Goal: Task Accomplishment & Management: Complete application form

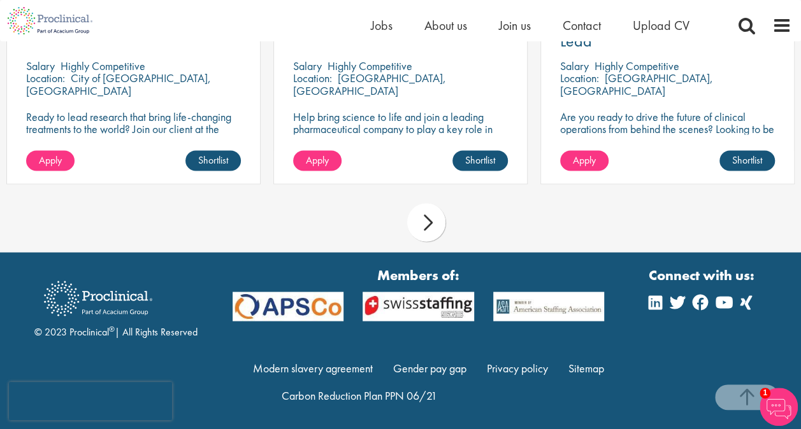
scroll to position [1115, 0]
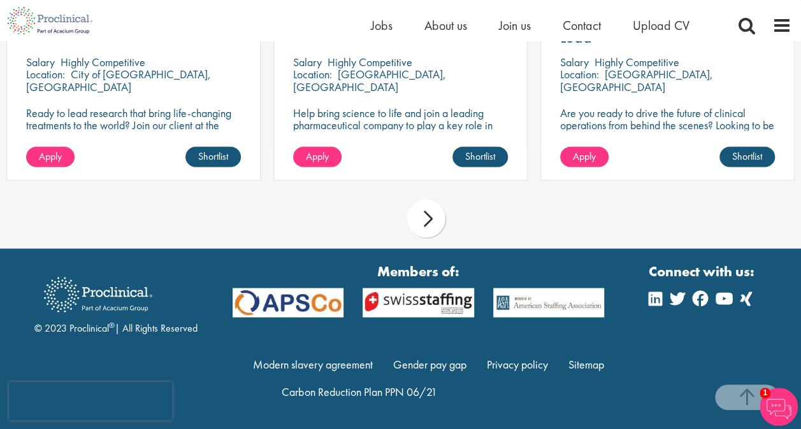
click at [434, 220] on div "next" at bounding box center [426, 218] width 38 height 38
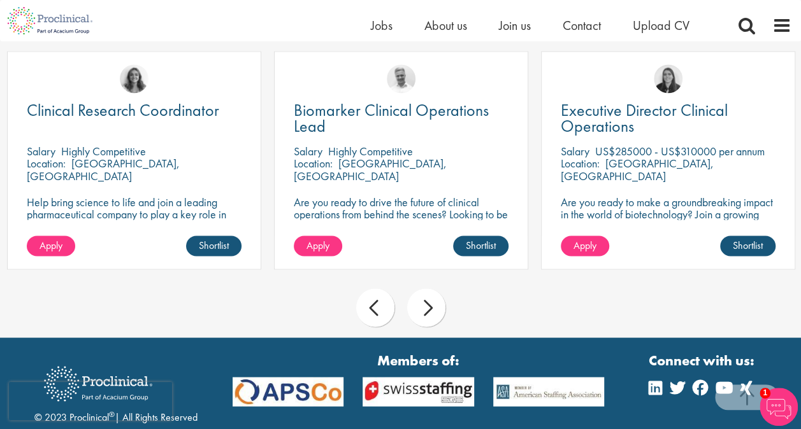
scroll to position [988, 0]
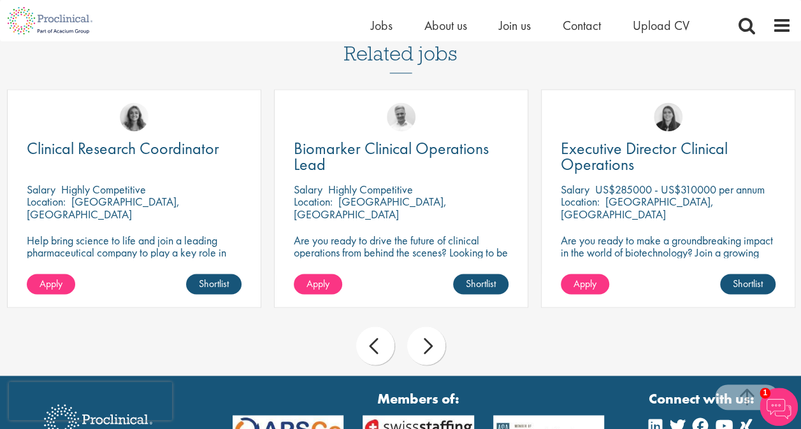
click at [424, 339] on div "next" at bounding box center [426, 346] width 38 height 38
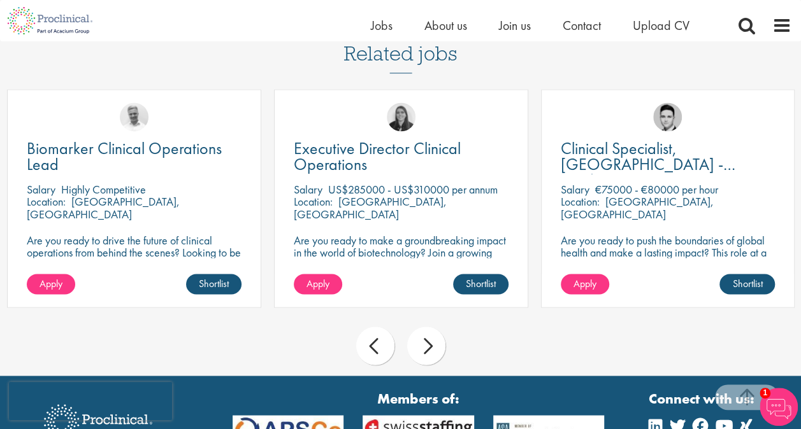
click at [424, 339] on div "next" at bounding box center [426, 346] width 38 height 38
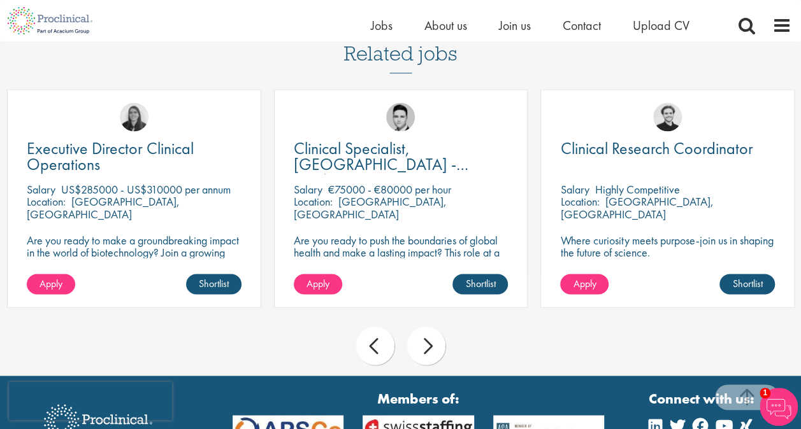
click at [431, 349] on div "next" at bounding box center [426, 346] width 38 height 38
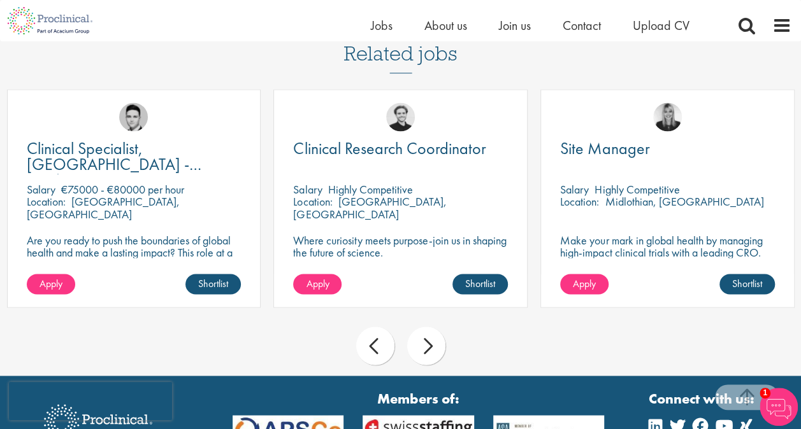
click at [431, 349] on div "next" at bounding box center [426, 346] width 38 height 38
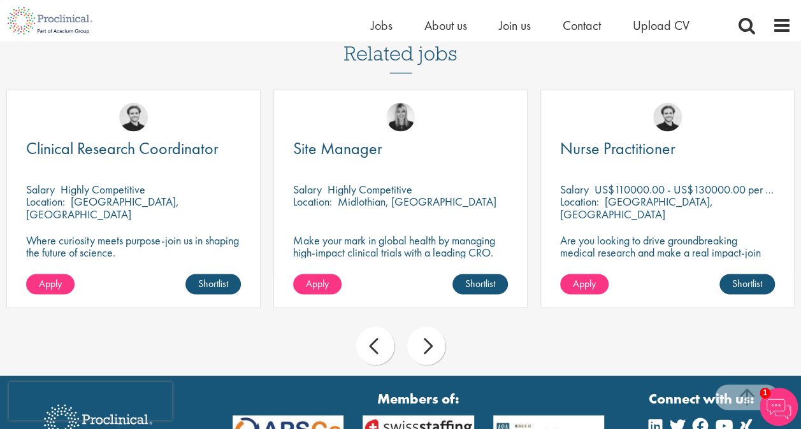
click at [431, 349] on div "next" at bounding box center [426, 346] width 38 height 38
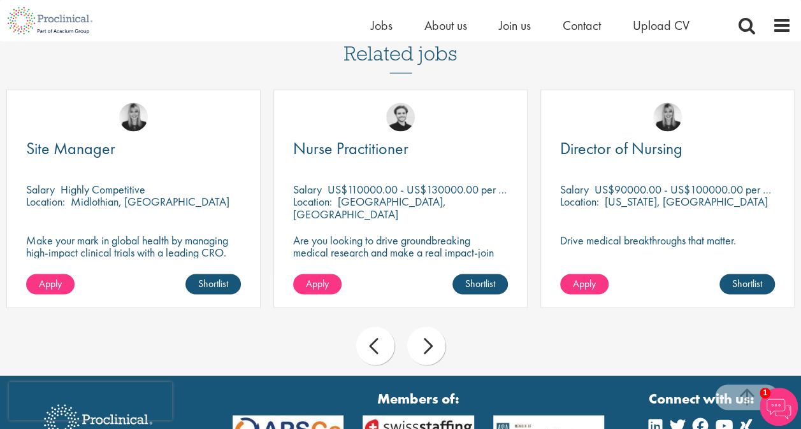
click at [431, 349] on div "next" at bounding box center [426, 346] width 38 height 38
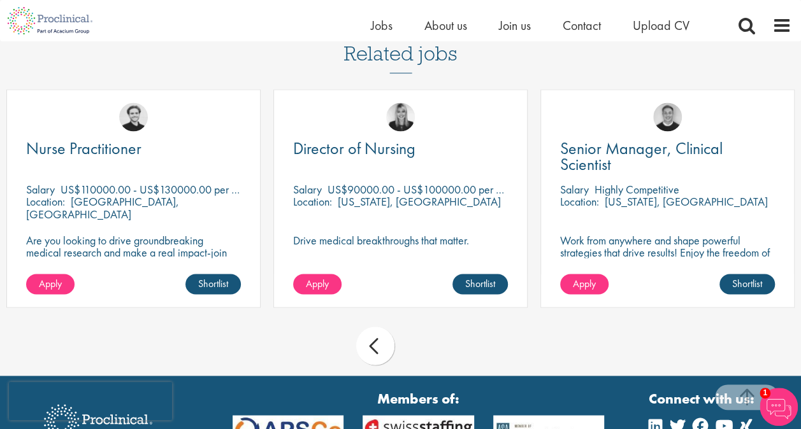
click at [431, 349] on div "prev next" at bounding box center [400, 347] width 801 height 55
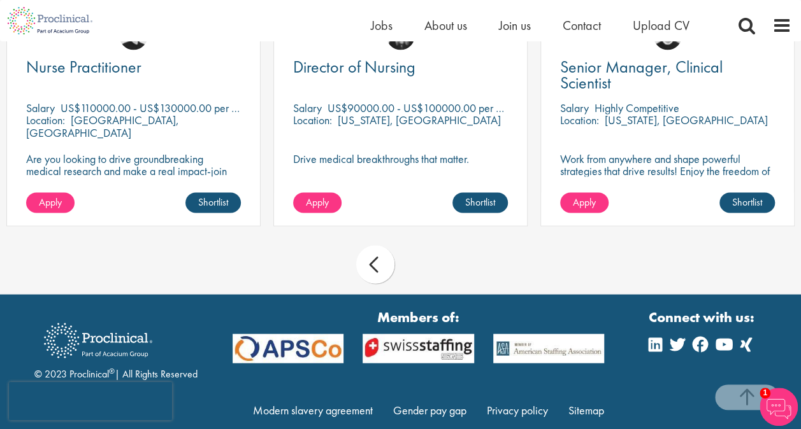
scroll to position [1115, 0]
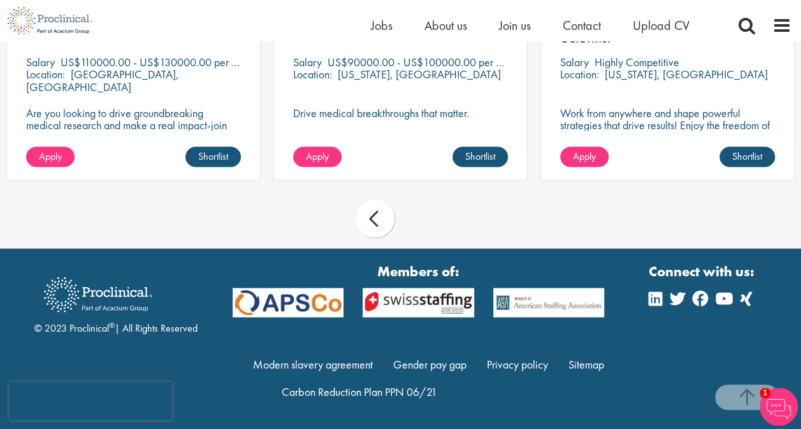
click at [776, 405] on img at bounding box center [778, 407] width 38 height 38
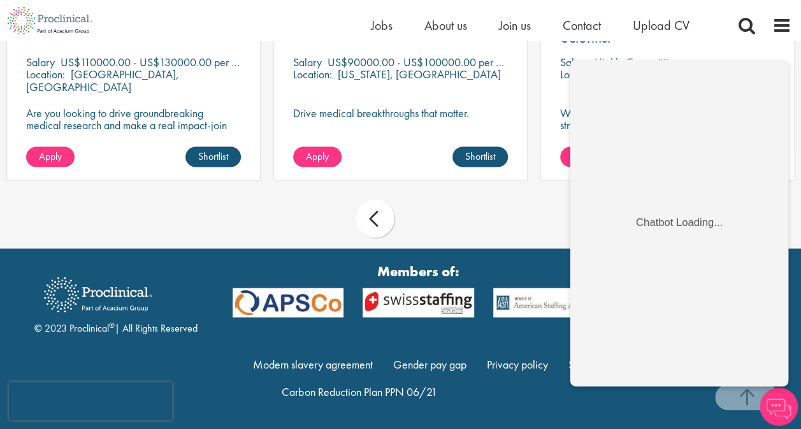
click at [475, 210] on div "prev next" at bounding box center [400, 220] width 801 height 55
click at [522, 27] on span "Join us" at bounding box center [515, 25] width 32 height 17
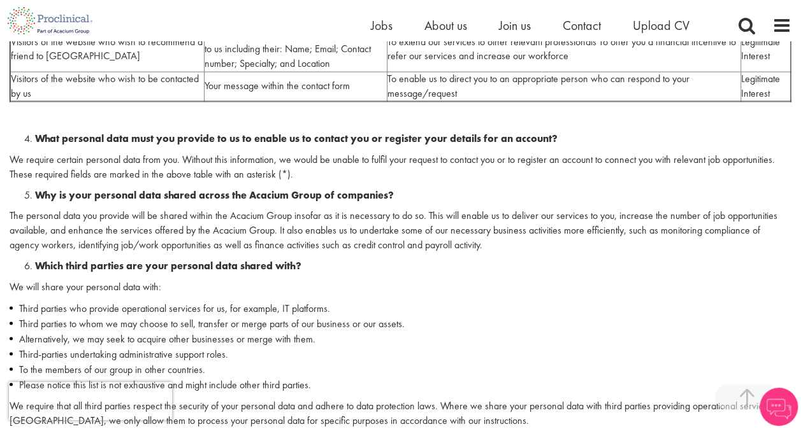
scroll to position [1083, 0]
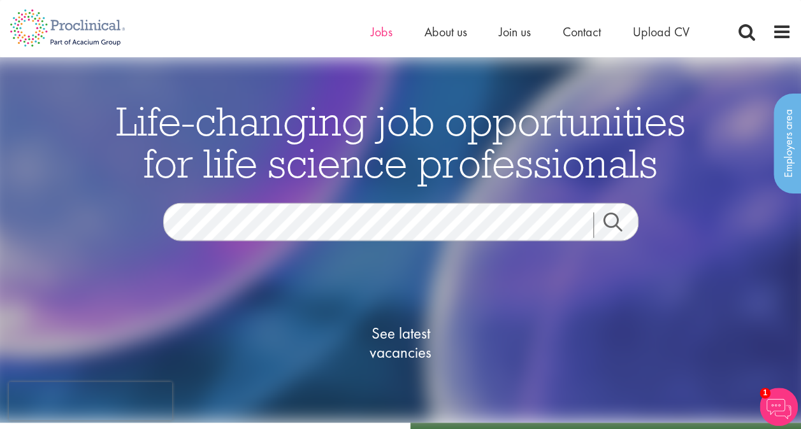
drag, startPoint x: 392, startPoint y: 28, endPoint x: 387, endPoint y: 34, distance: 7.8
click at [391, 28] on ul "Home Jobs About us Join us Contact Upload CV" at bounding box center [546, 31] width 350 height 19
click at [584, 35] on span "Contact" at bounding box center [582, 32] width 38 height 17
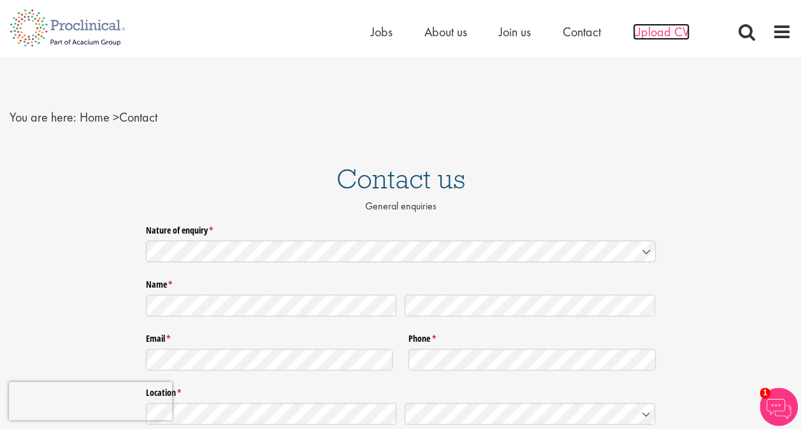
click at [663, 33] on span "Upload CV" at bounding box center [661, 32] width 57 height 17
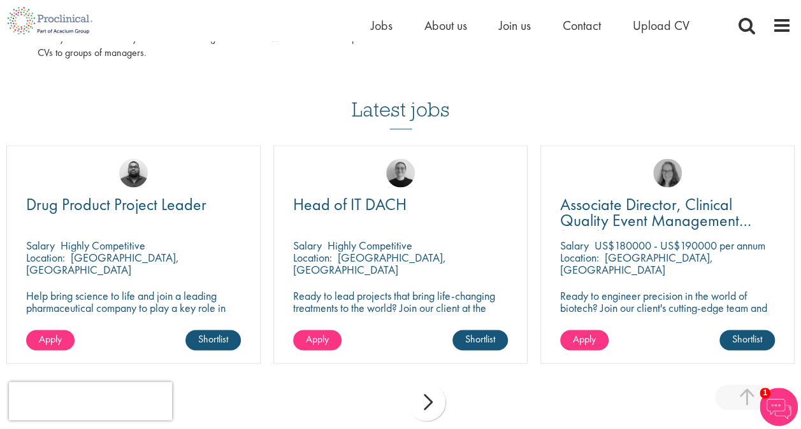
scroll to position [828, 0]
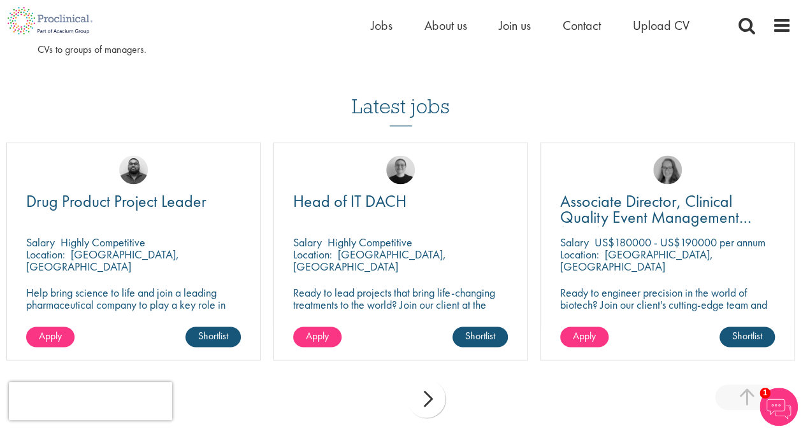
click at [776, 400] on img at bounding box center [778, 407] width 38 height 38
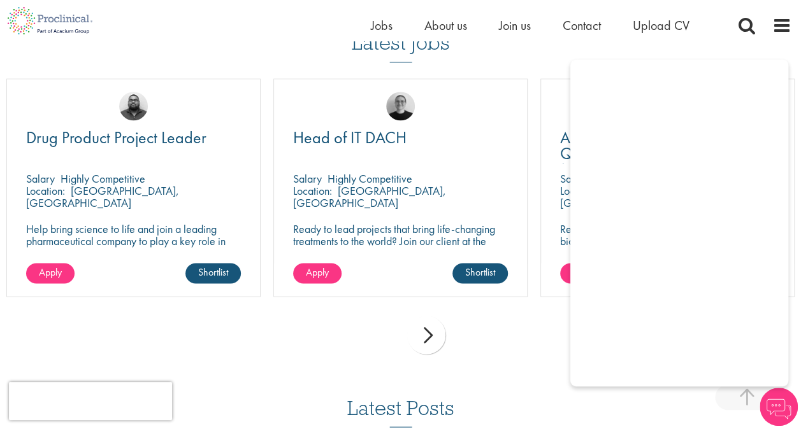
scroll to position [956, 0]
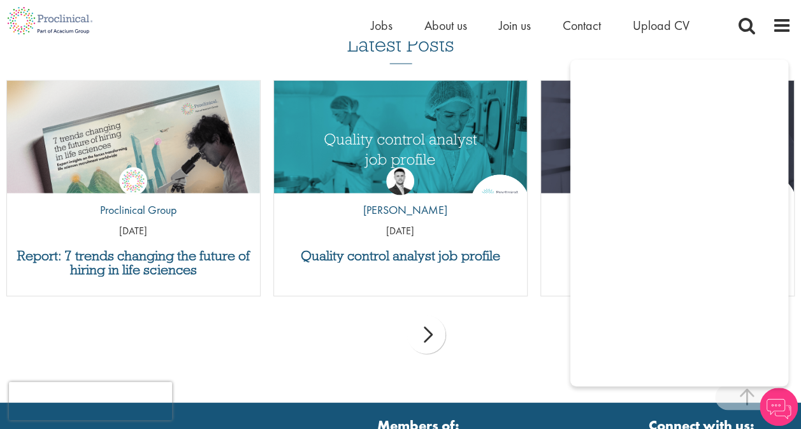
scroll to position [1274, 0]
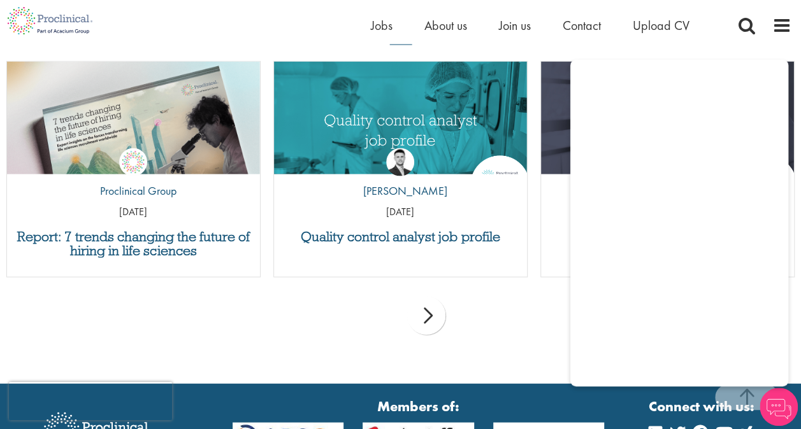
click at [426, 318] on div "next" at bounding box center [426, 316] width 38 height 38
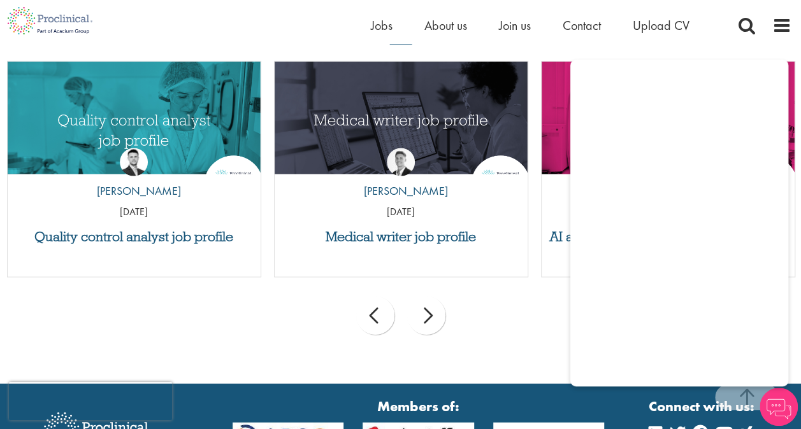
click at [426, 317] on div "next" at bounding box center [426, 316] width 38 height 38
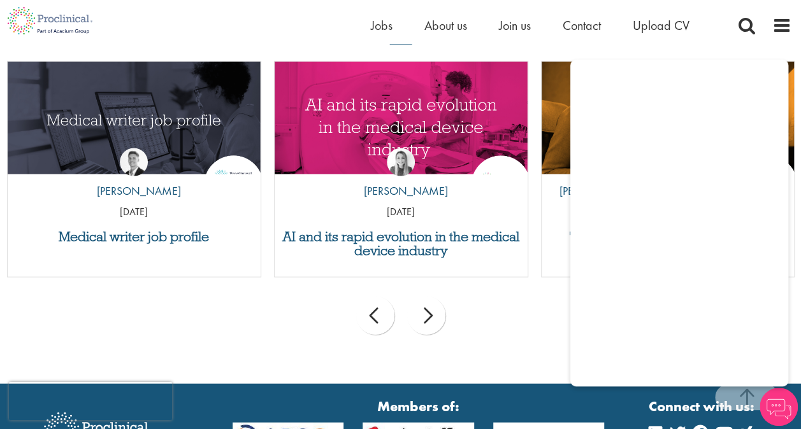
click at [426, 317] on div "next" at bounding box center [426, 316] width 38 height 38
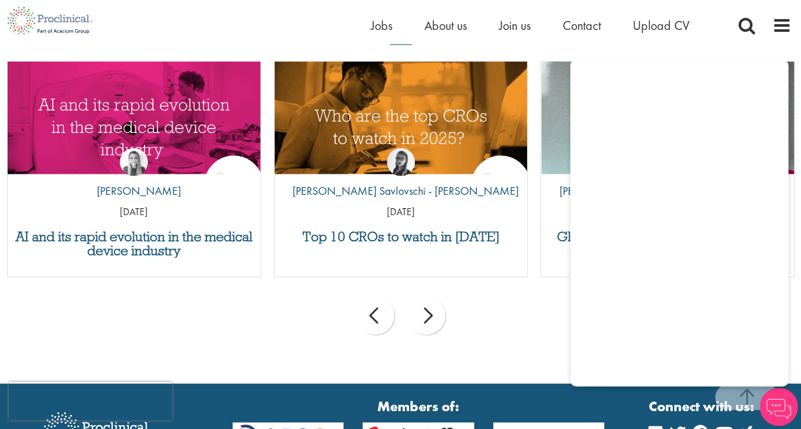
click at [426, 317] on div "next" at bounding box center [426, 316] width 38 height 38
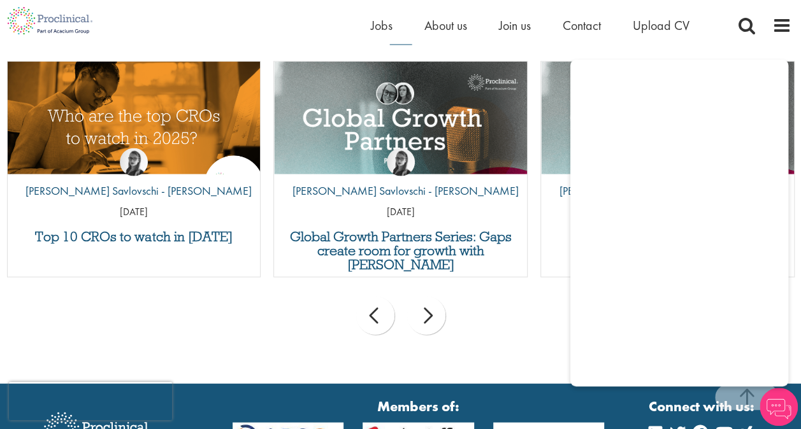
click at [426, 317] on div "next" at bounding box center [426, 316] width 38 height 38
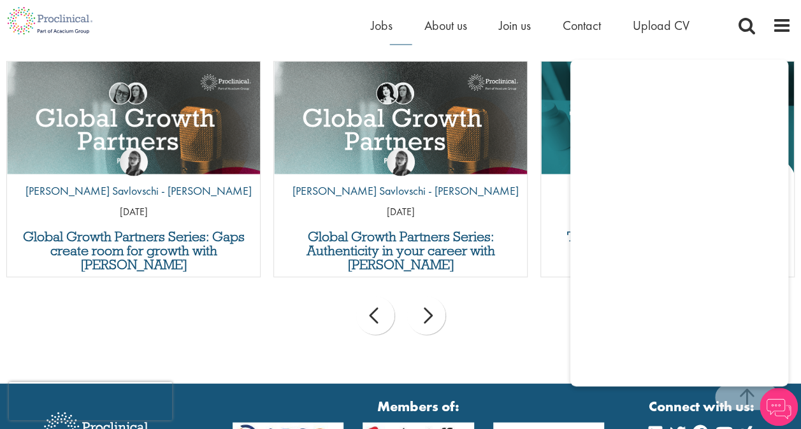
click at [426, 317] on div "next" at bounding box center [426, 316] width 38 height 38
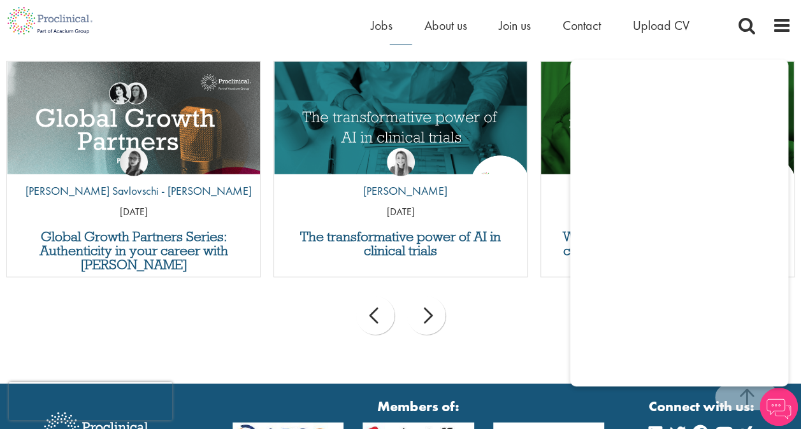
click at [426, 317] on div "next" at bounding box center [426, 316] width 38 height 38
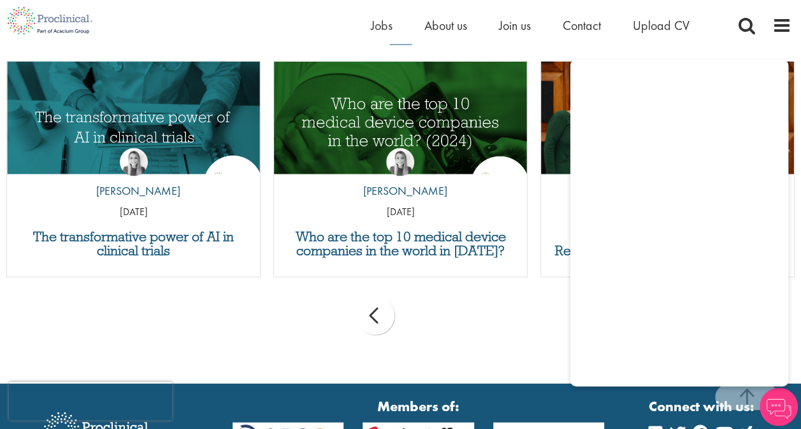
click at [426, 317] on div "prev next" at bounding box center [400, 318] width 801 height 55
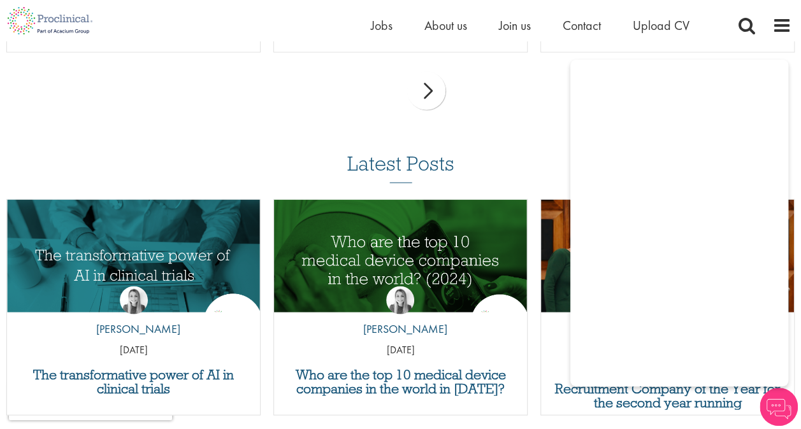
scroll to position [1105, 0]
